Goal: Entertainment & Leisure: Consume media (video, audio)

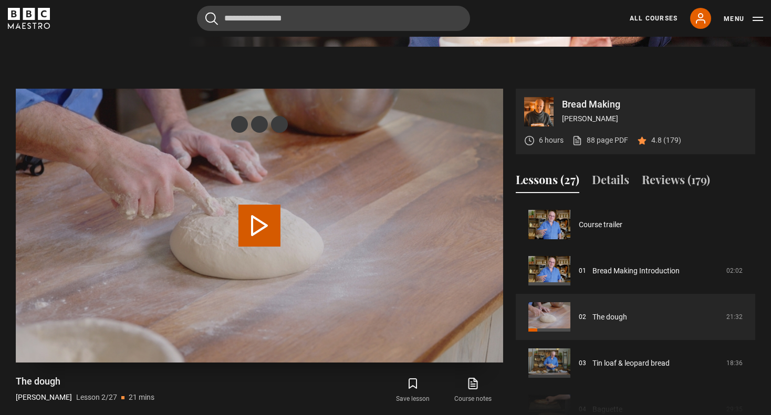
scroll to position [420, 0]
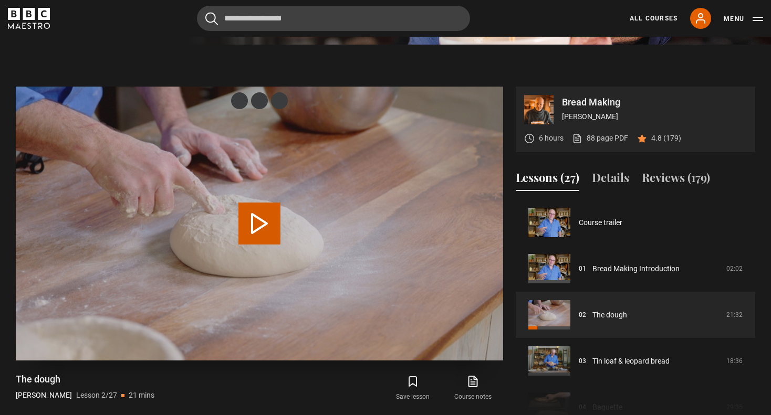
click at [310, 221] on video "Video Player" at bounding box center [259, 224] width 487 height 274
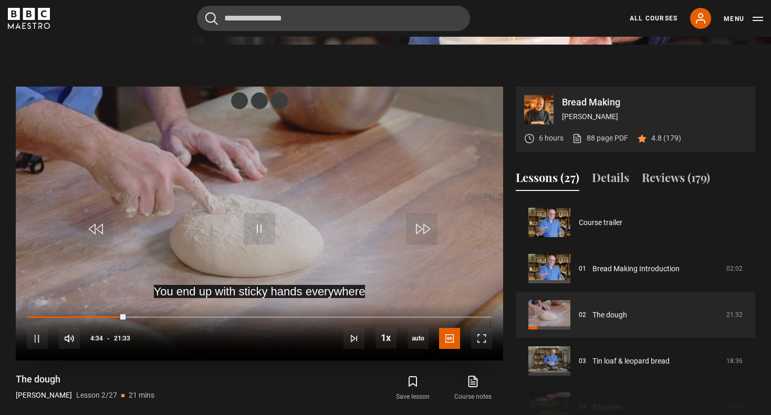
click at [447, 201] on video "Video Player" at bounding box center [259, 224] width 487 height 274
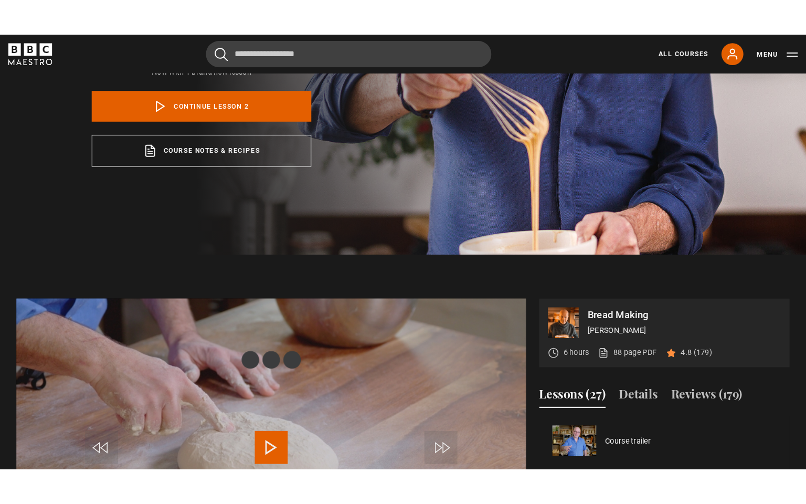
scroll to position [367, 0]
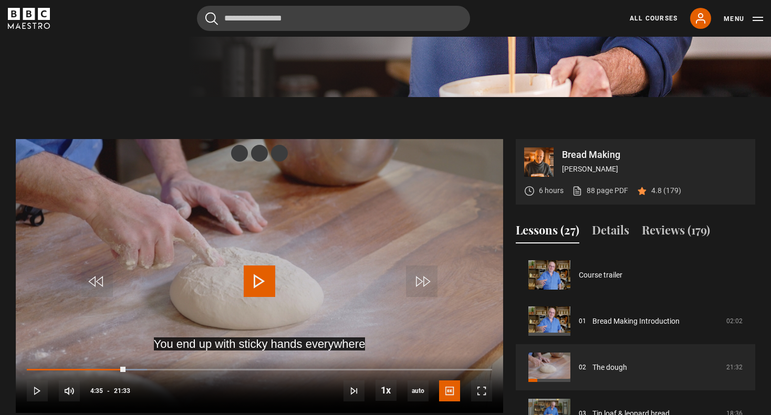
click at [350, 231] on video "Video Player" at bounding box center [259, 276] width 487 height 274
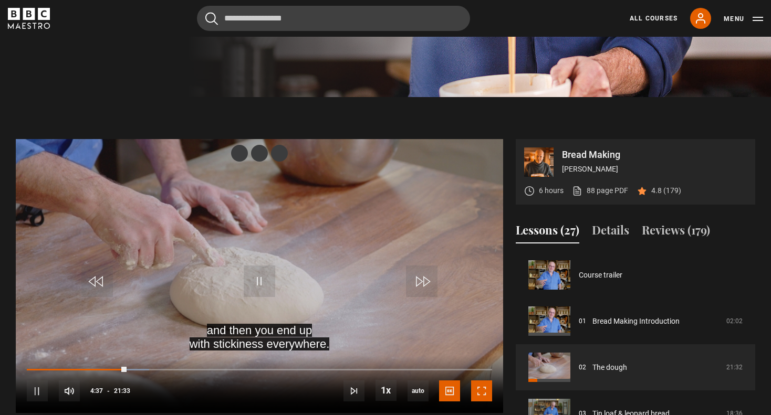
click at [482, 389] on span "Video Player" at bounding box center [481, 391] width 21 height 21
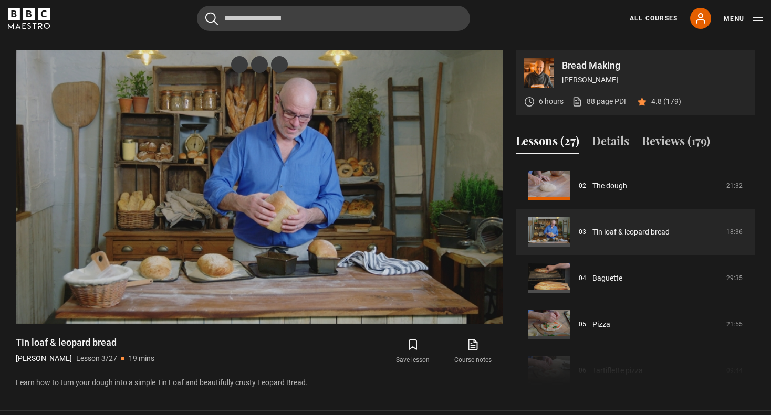
scroll to position [404, 0]
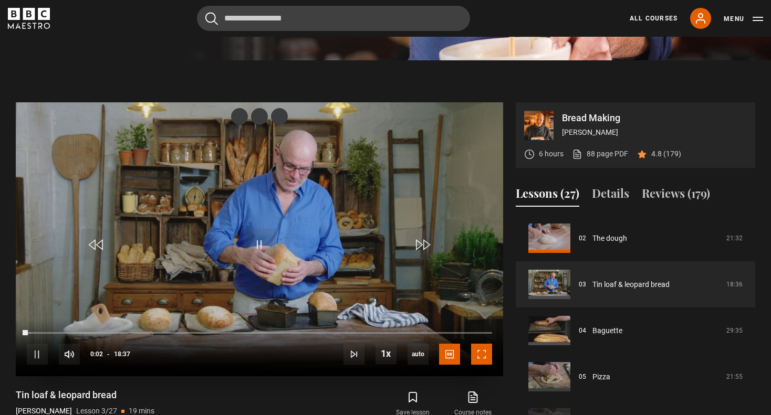
click at [485, 353] on span "Video Player" at bounding box center [481, 354] width 21 height 21
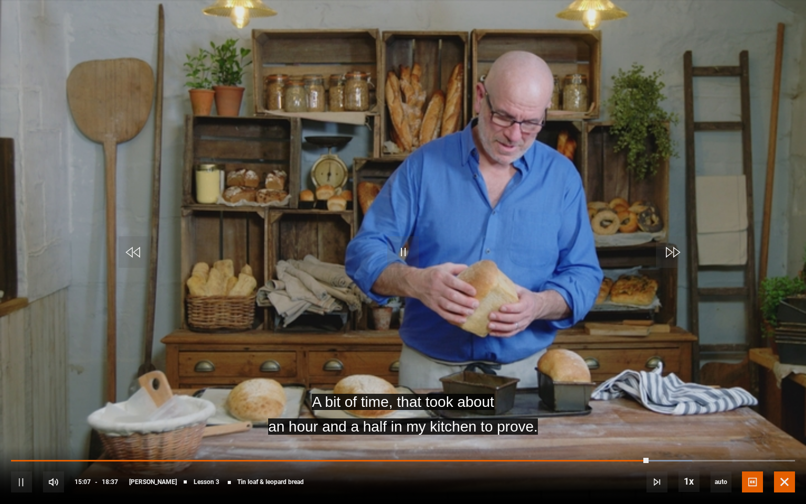
click at [770, 415] on span "Video Player" at bounding box center [784, 481] width 21 height 21
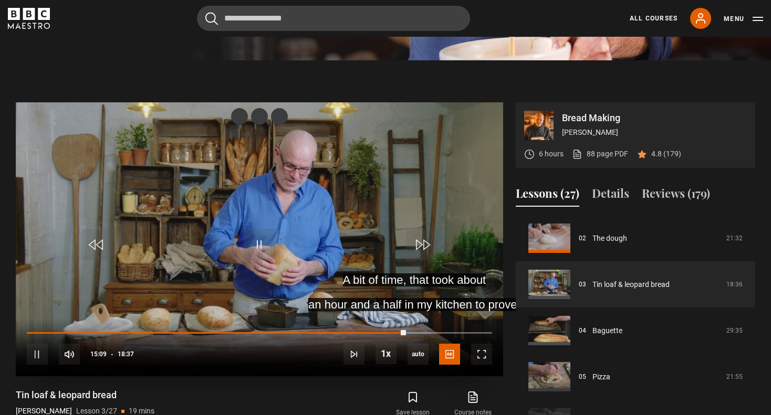
click at [305, 216] on video "Video Player" at bounding box center [259, 239] width 487 height 274
